Goal: Information Seeking & Learning: Learn about a topic

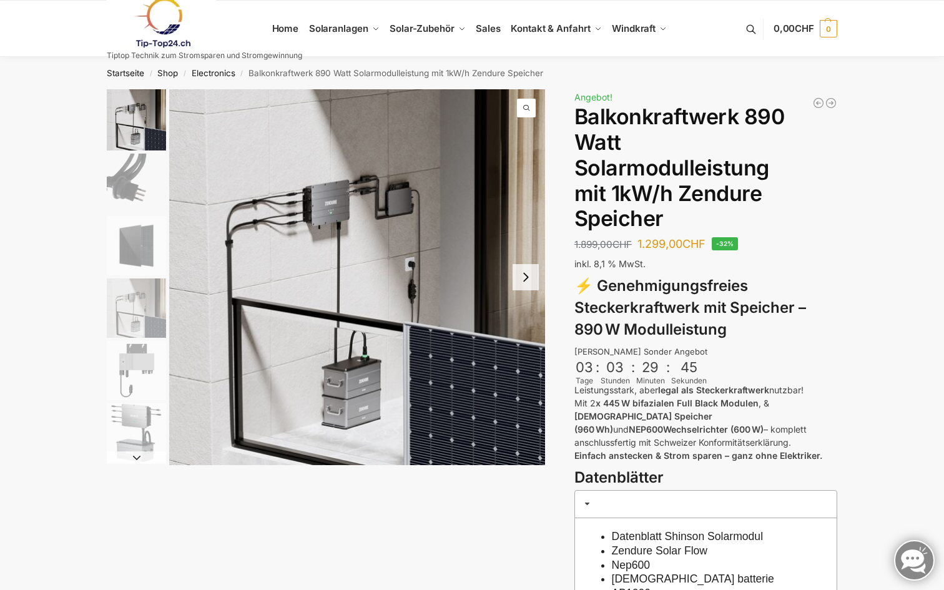
click at [527, 279] on button "Next slide" at bounding box center [525, 277] width 26 height 26
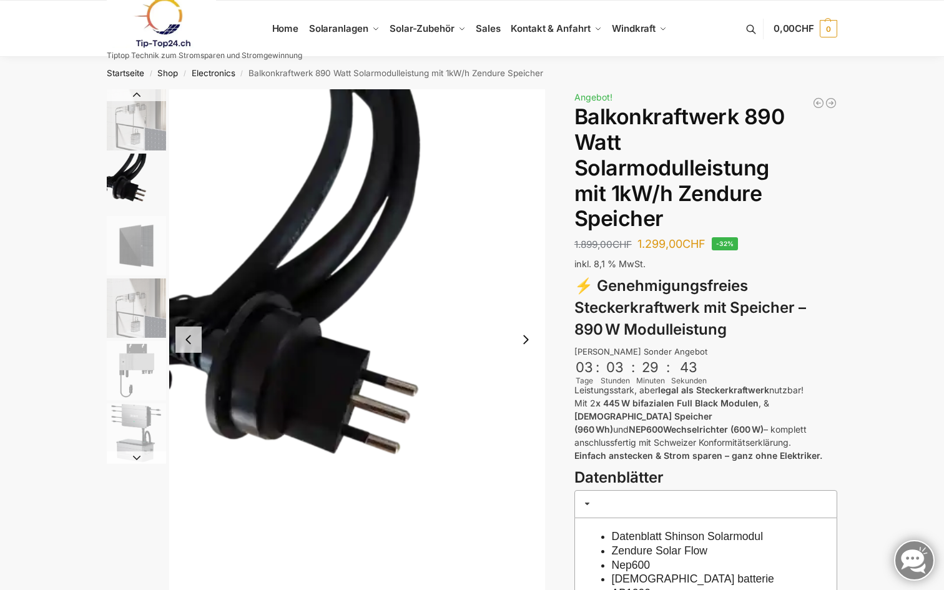
click at [525, 338] on button "Next slide" at bounding box center [525, 339] width 26 height 26
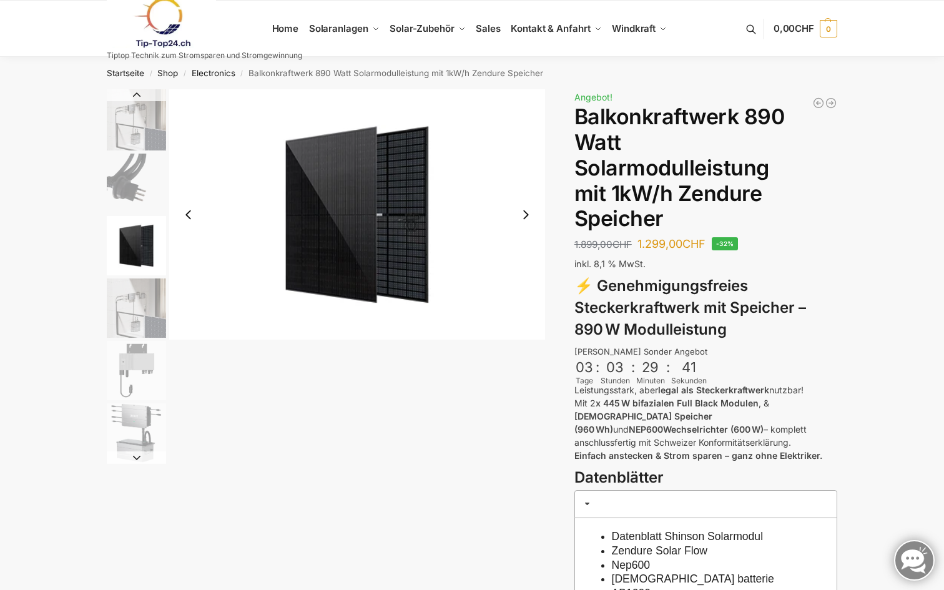
click at [529, 207] on button "Next slide" at bounding box center [525, 215] width 26 height 26
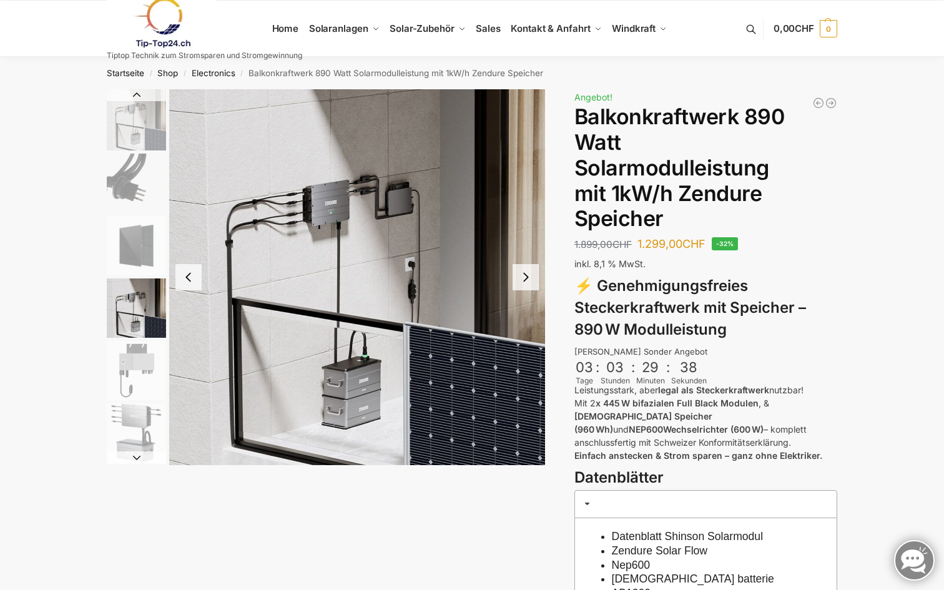
click at [530, 280] on button "Next slide" at bounding box center [525, 277] width 26 height 26
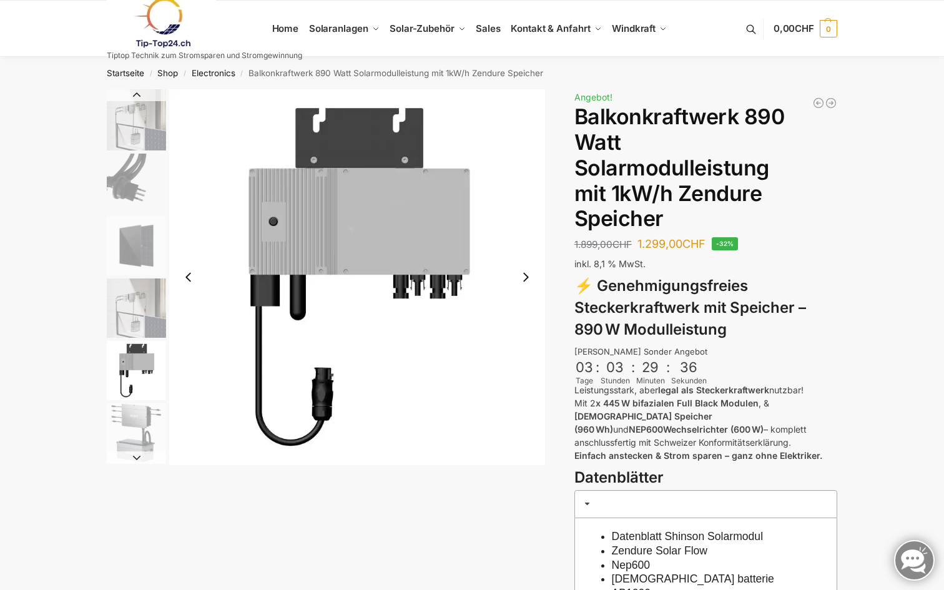
click at [530, 280] on button "Next slide" at bounding box center [525, 277] width 26 height 26
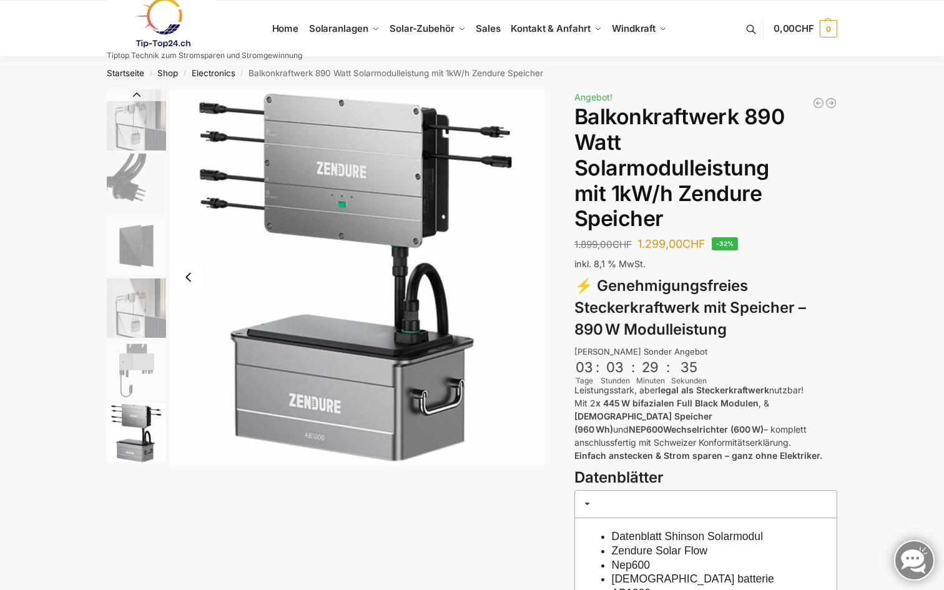
click at [530, 280] on img "6 / 6" at bounding box center [357, 277] width 376 height 376
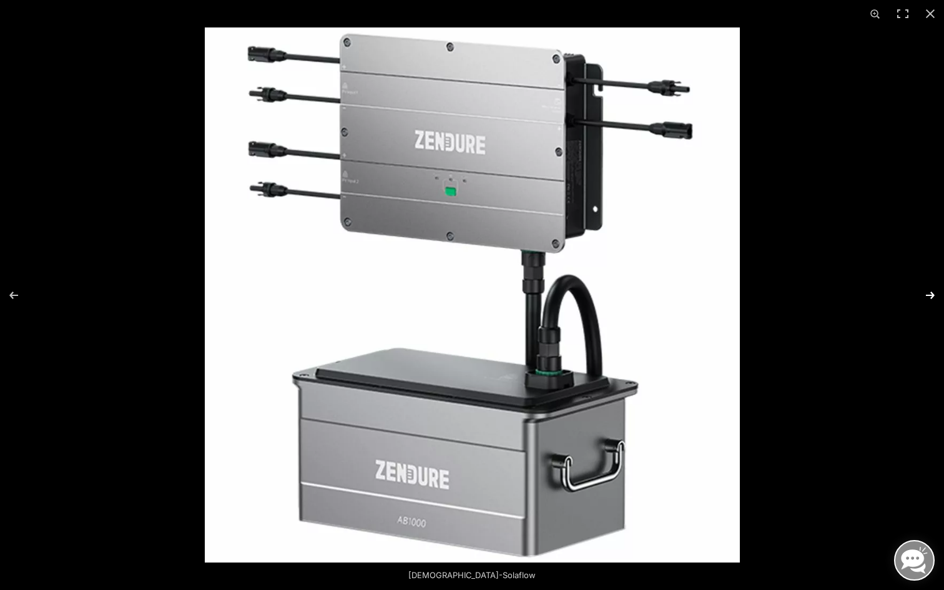
click at [933, 297] on button "Next (arrow right)" at bounding box center [922, 295] width 44 height 62
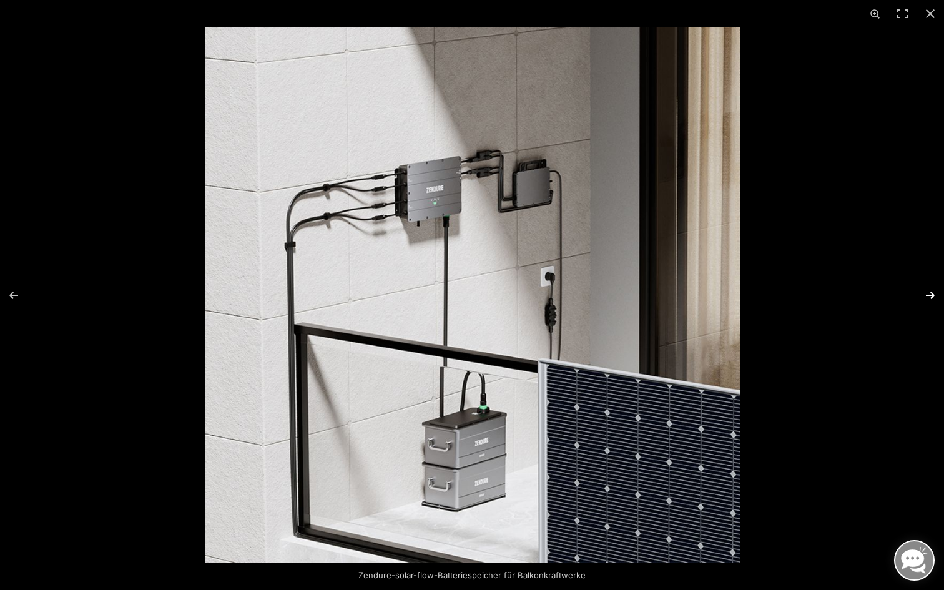
click at [933, 297] on button "Next (arrow right)" at bounding box center [922, 295] width 44 height 62
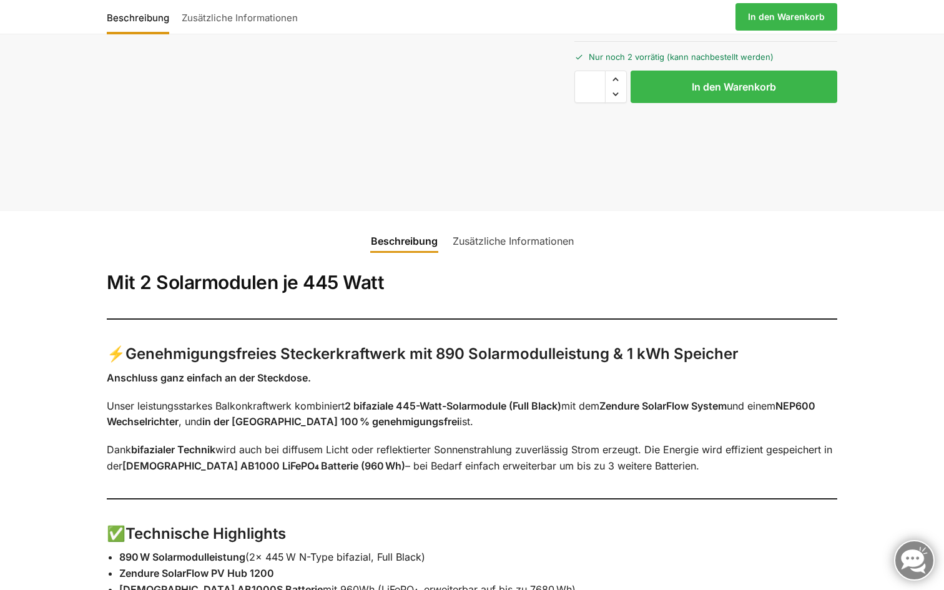
scroll to position [612, 0]
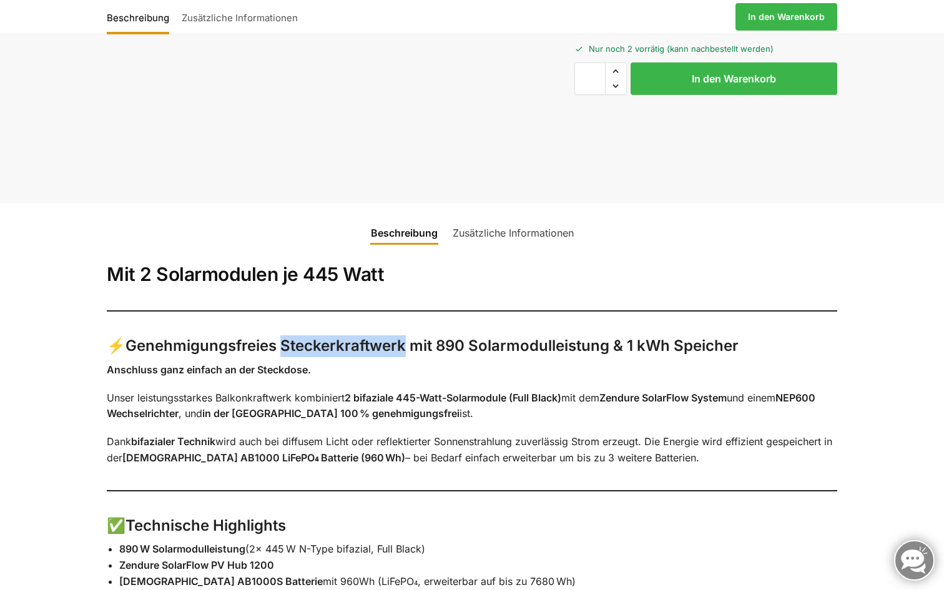
drag, startPoint x: 283, startPoint y: 312, endPoint x: 406, endPoint y: 316, distance: 123.7
click at [406, 336] on strong "Genehmigungsfreies Steckerkraftwerk mit 890 Solarmodulleistung & 1 kWh Speicher" at bounding box center [431, 345] width 613 height 18
copy strong "Steckerkraftwerk"
